Goal: Find specific page/section: Find specific page/section

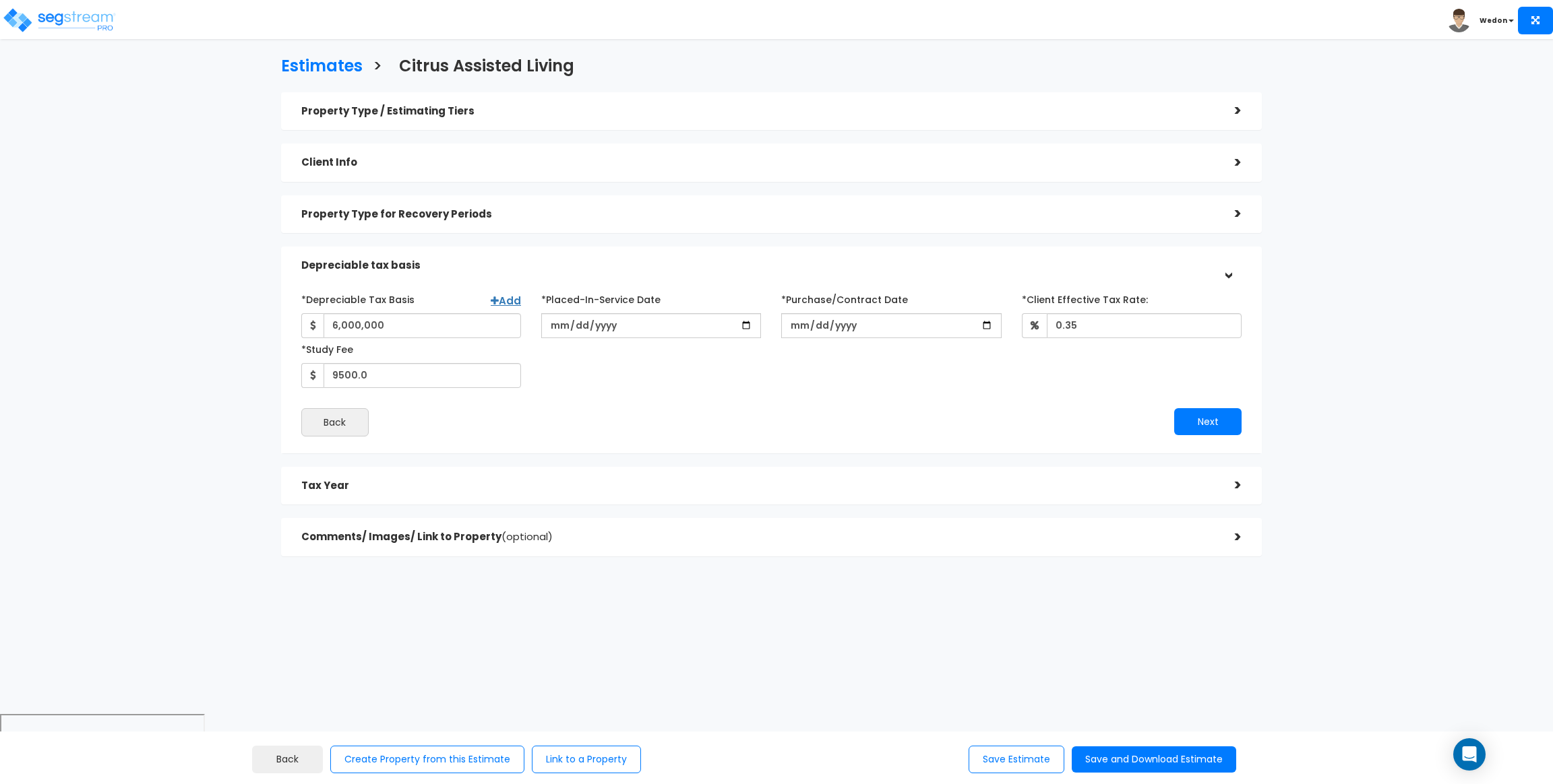
click at [1365, 373] on div "Estimates > Citrus Assisted Living Property Type / Estimating Tiers > *Property…" at bounding box center [771, 310] width 1277 height 809
click at [1374, 312] on div "Estimates > Citrus Assisted Living Property Type / Estimating Tiers > *Property…" at bounding box center [771, 310] width 1277 height 809
click at [1042, 386] on div "*Depreciable Tax Basis Add 6,000,000 *Placed-In-Service Date 2025-09-01" at bounding box center [772, 338] width 961 height 100
click at [1133, 321] on input "0.35" at bounding box center [1144, 326] width 195 height 25
click at [1291, 316] on div "Estimates > Citrus Assisted Living Property Type / Estimating Tiers > *Property…" at bounding box center [771, 310] width 1277 height 809
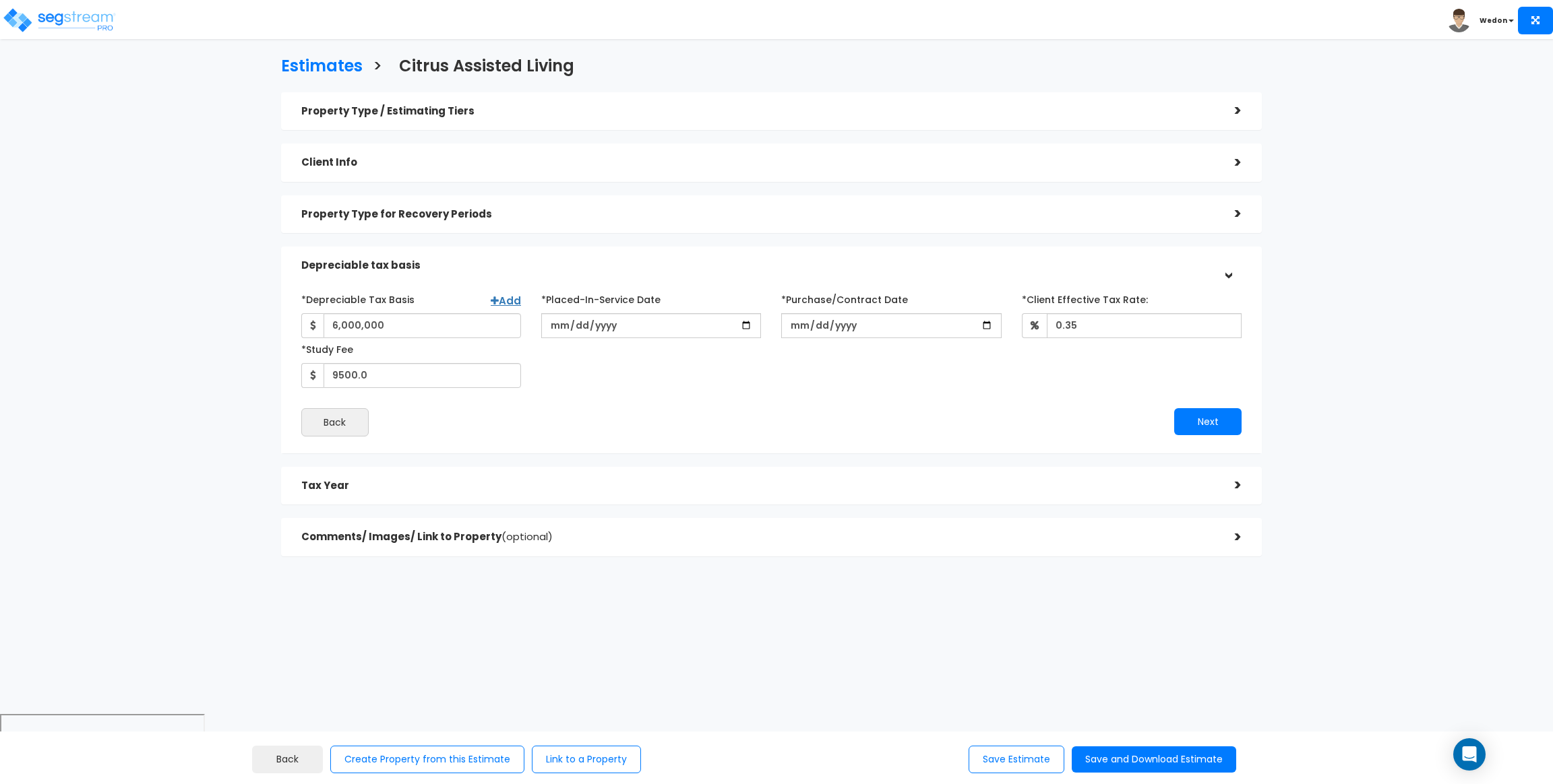
click at [1329, 299] on div "Estimates > Citrus Assisted Living Property Type / Estimating Tiers > *Property…" at bounding box center [771, 310] width 1277 height 809
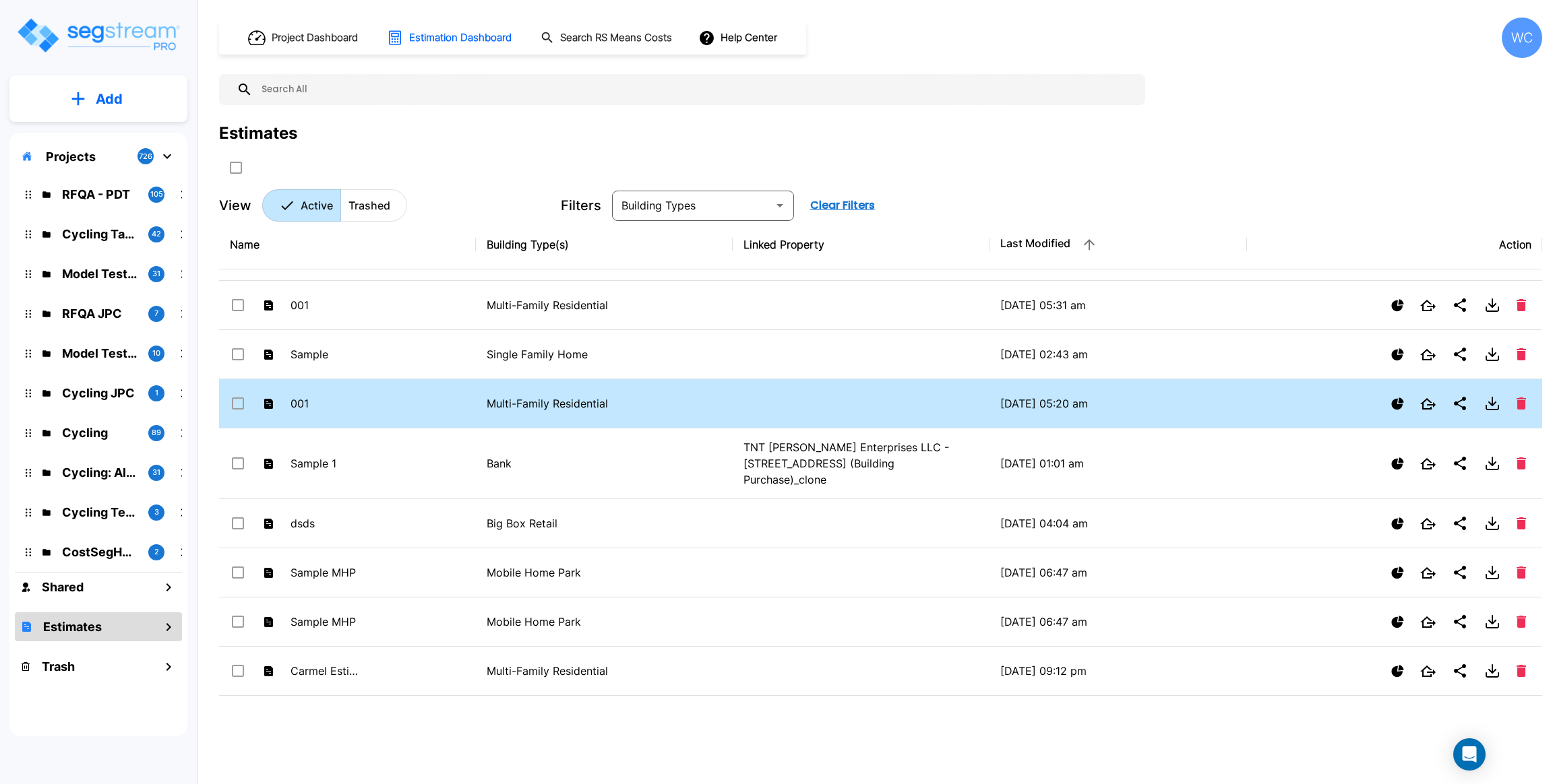
scroll to position [606, 0]
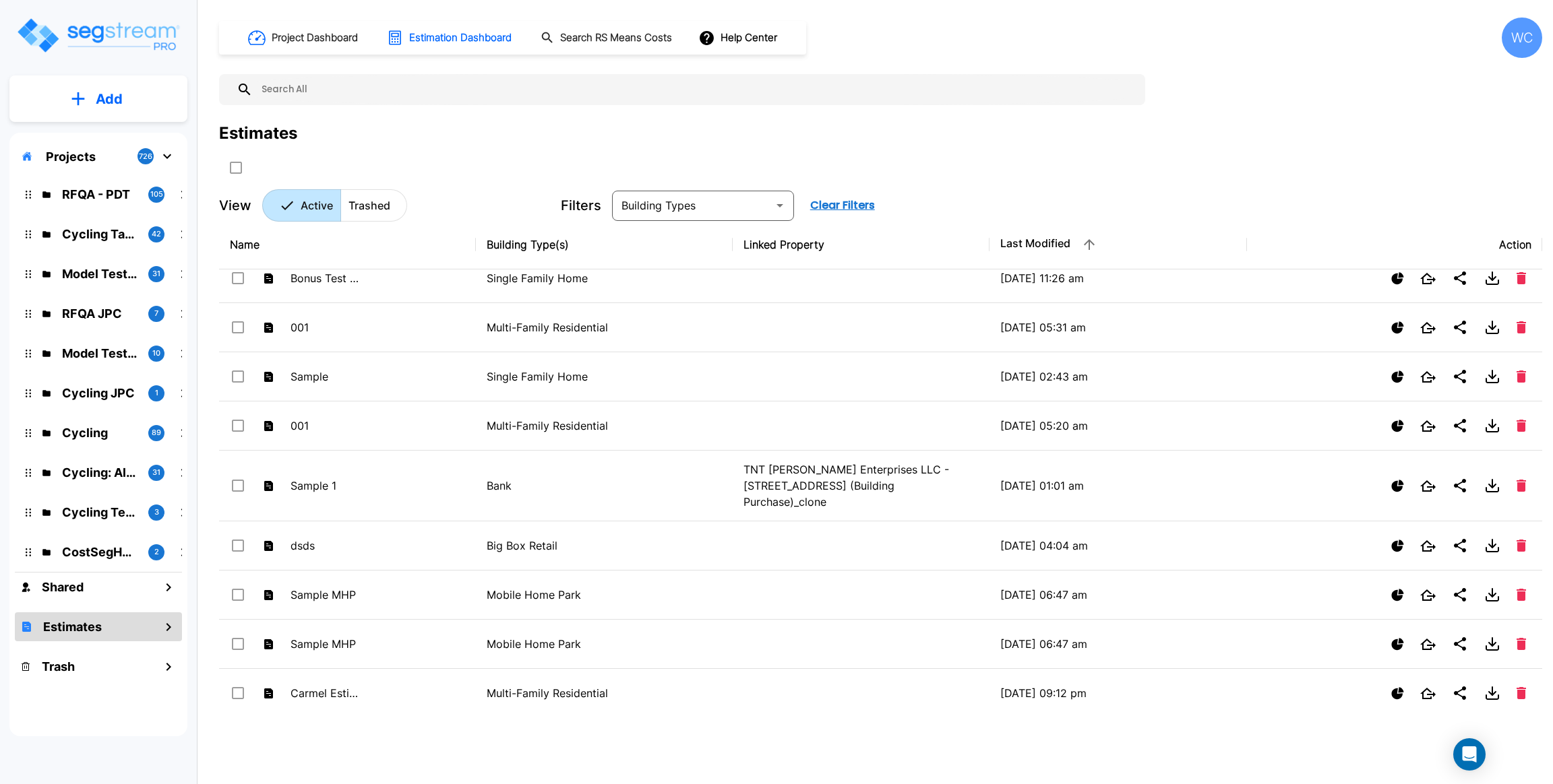
drag, startPoint x: 325, startPoint y: 29, endPoint x: 1200, endPoint y: 128, distance: 880.6
click at [325, 30] on h1 "Project Dashboard" at bounding box center [315, 37] width 87 height 15
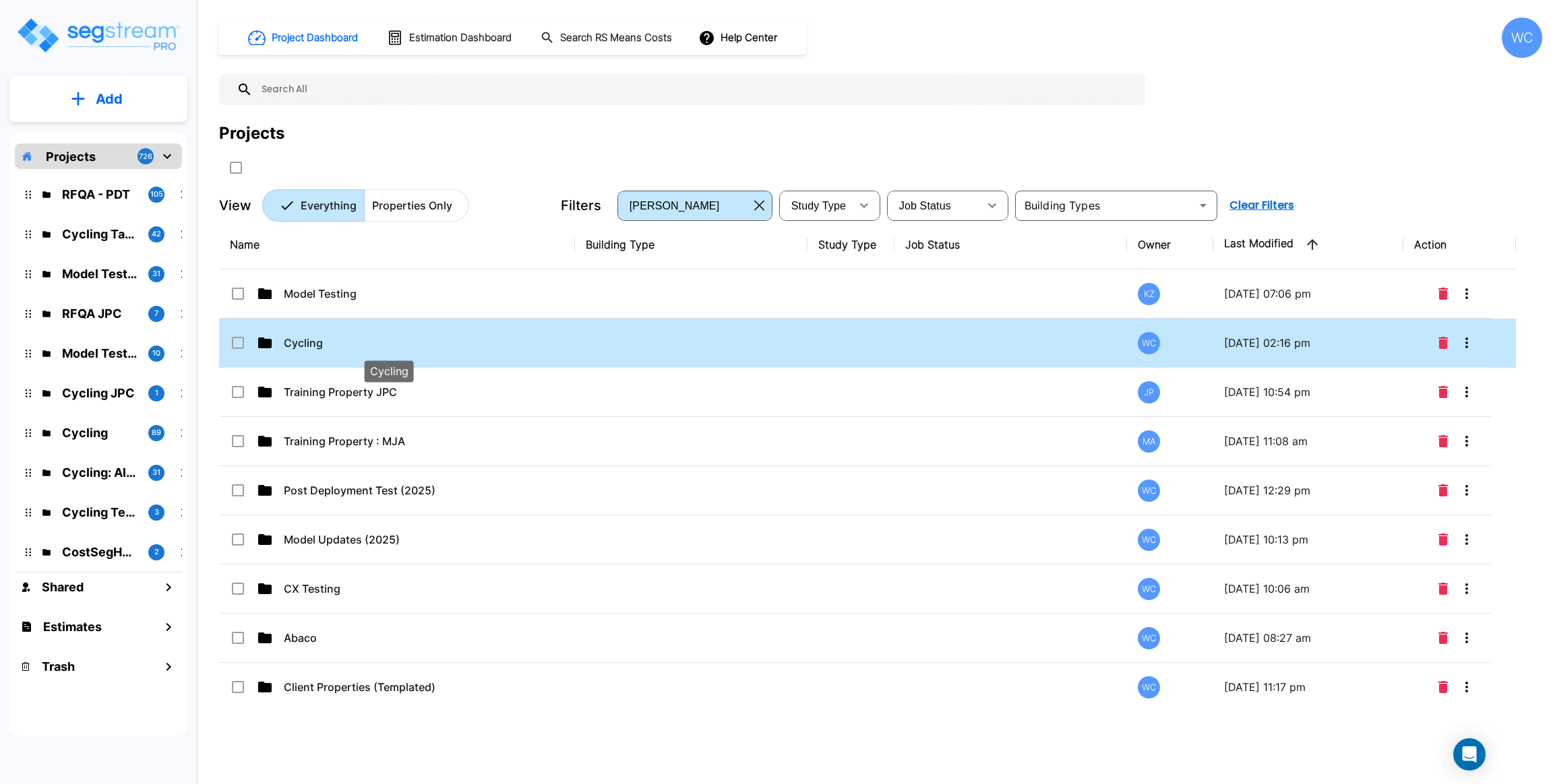
click at [375, 348] on p "Cycling" at bounding box center [389, 343] width 211 height 16
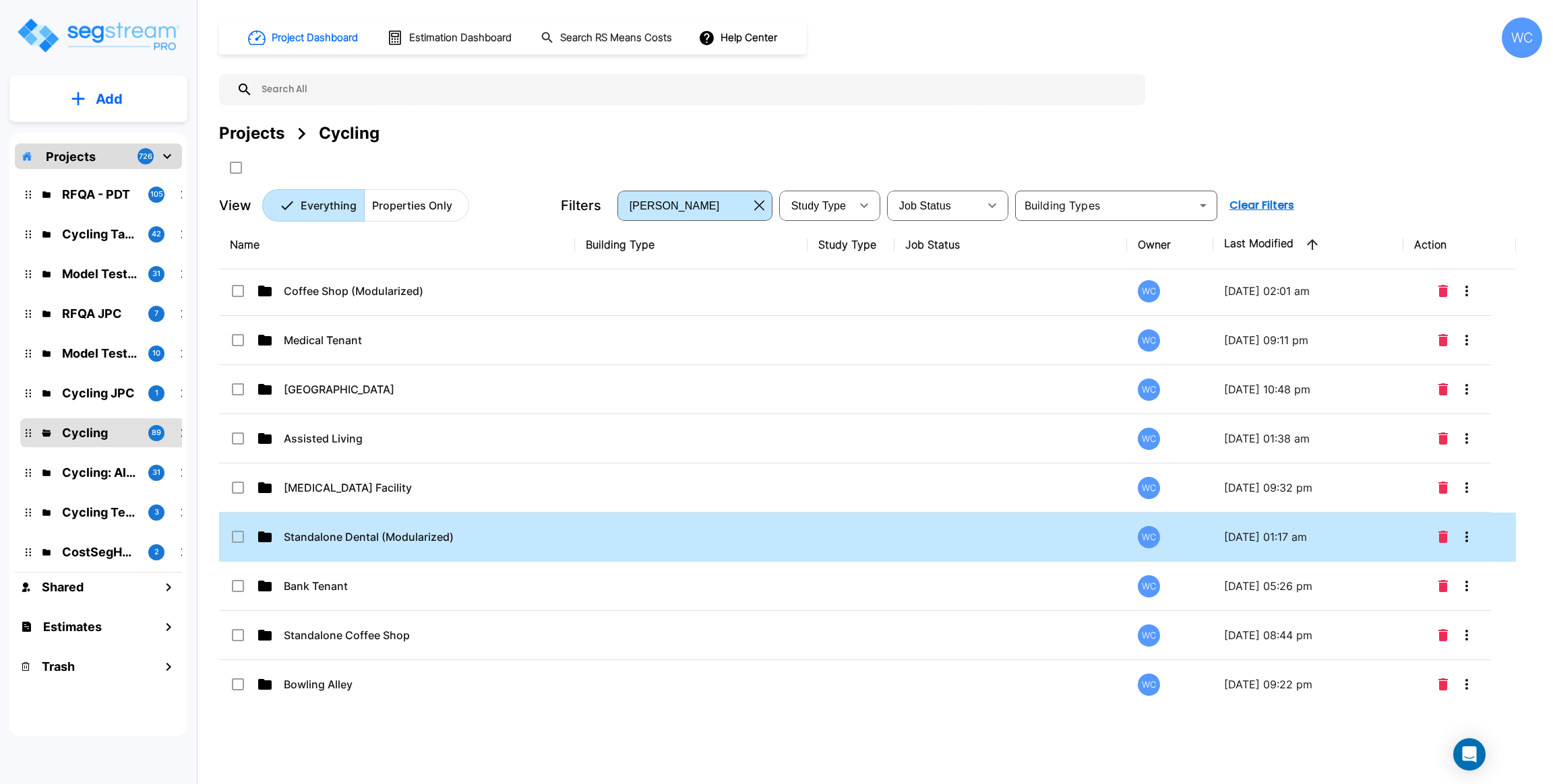
scroll to position [2021, 0]
